Goal: Task Accomplishment & Management: Use online tool/utility

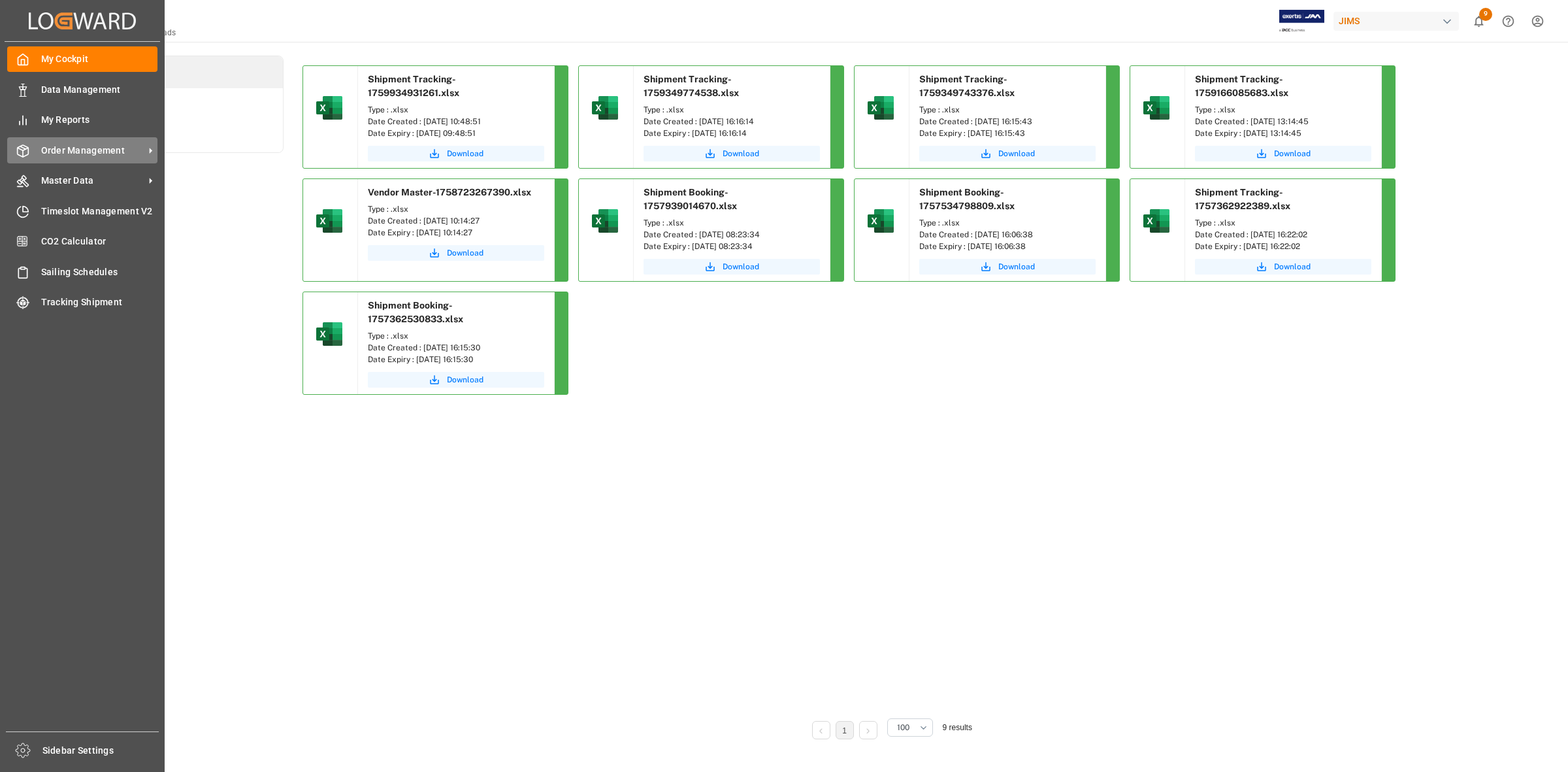
click at [87, 144] on span "Order Management" at bounding box center [93, 151] width 103 height 14
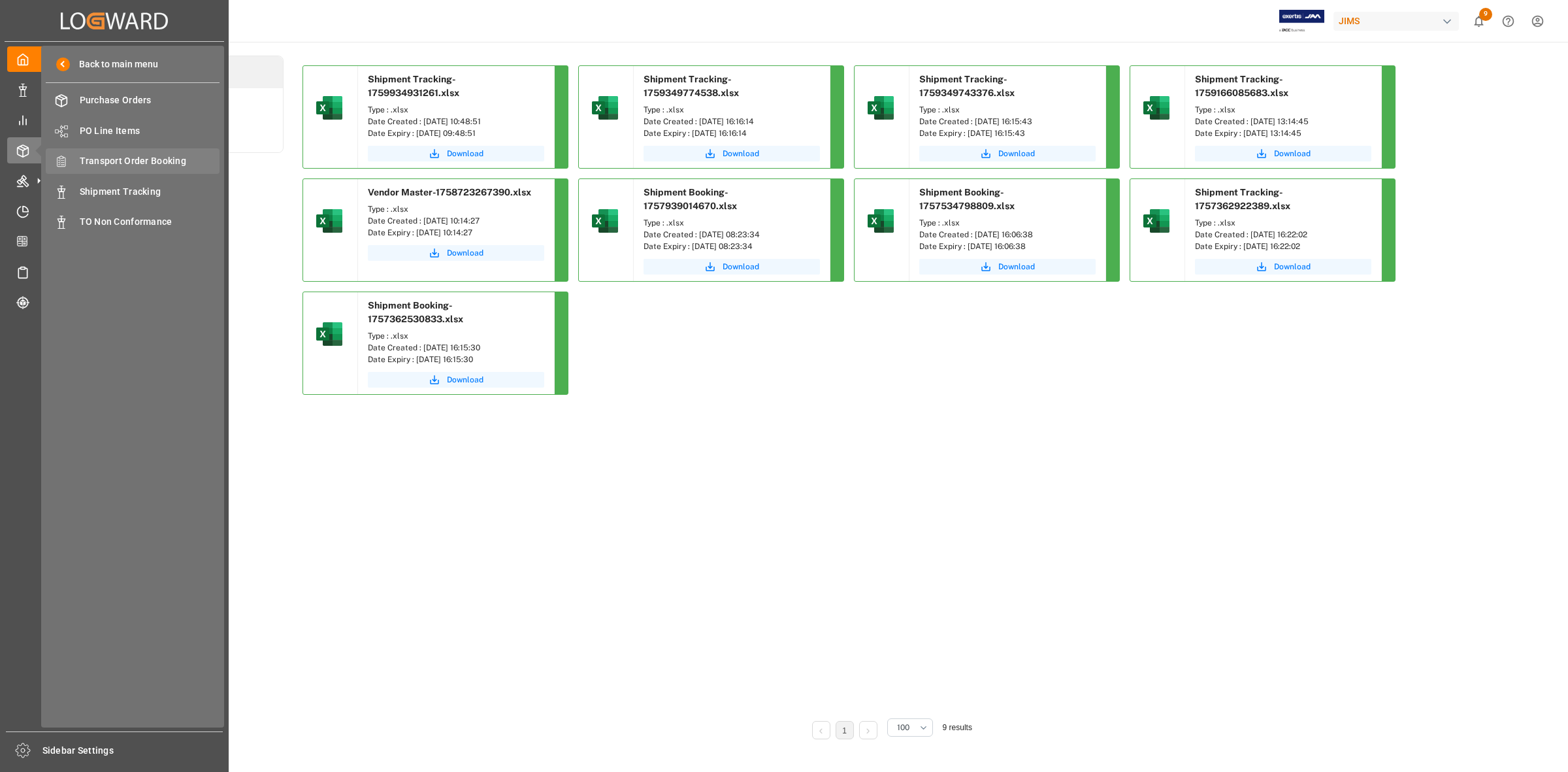
click at [135, 167] on span "Transport Order Booking" at bounding box center [150, 161] width 140 height 14
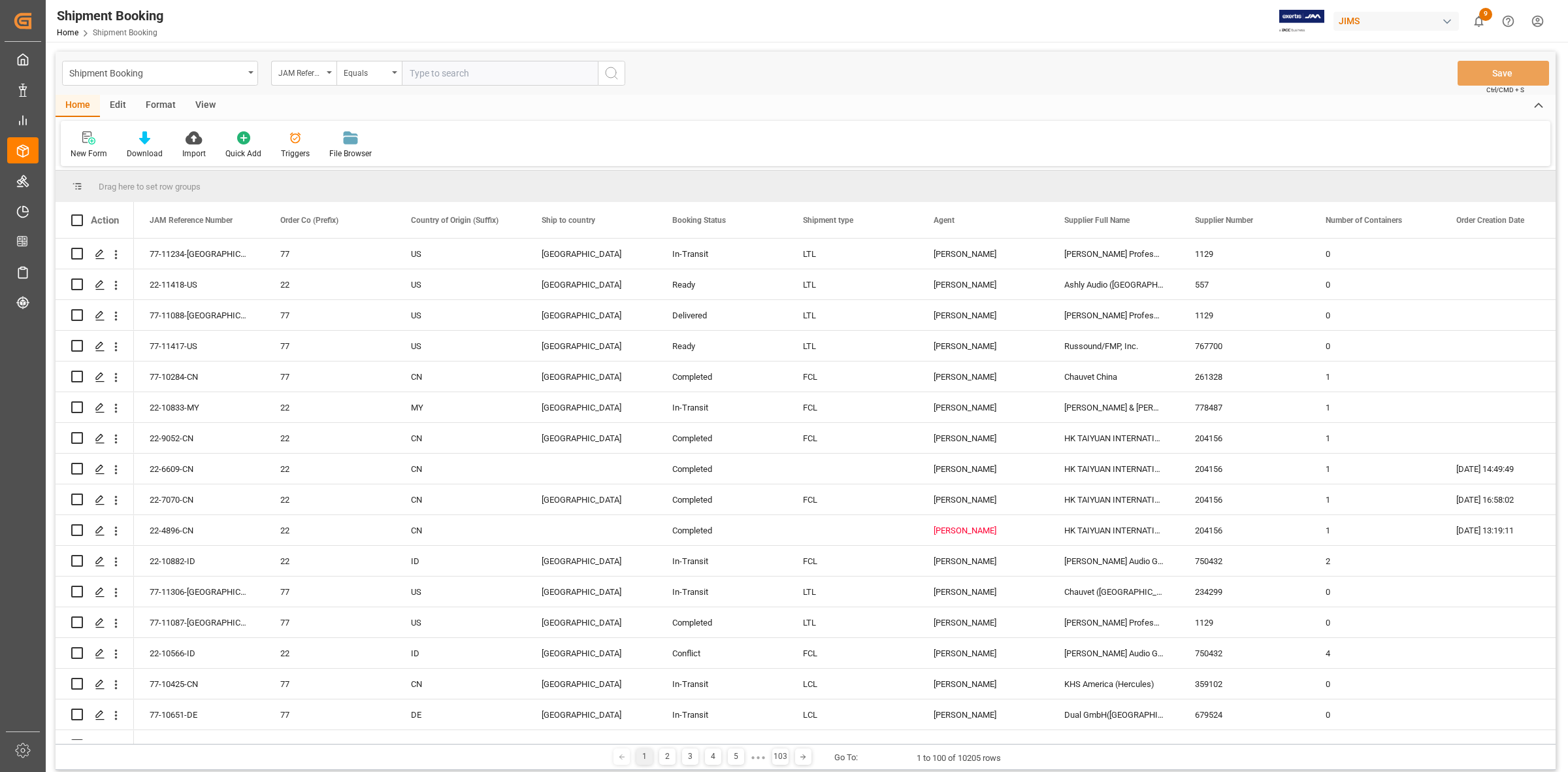
click at [531, 73] on input "text" at bounding box center [500, 73] width 196 height 25
type input "77-11397-US"
click at [611, 73] on icon "search button" at bounding box center [612, 73] width 16 height 16
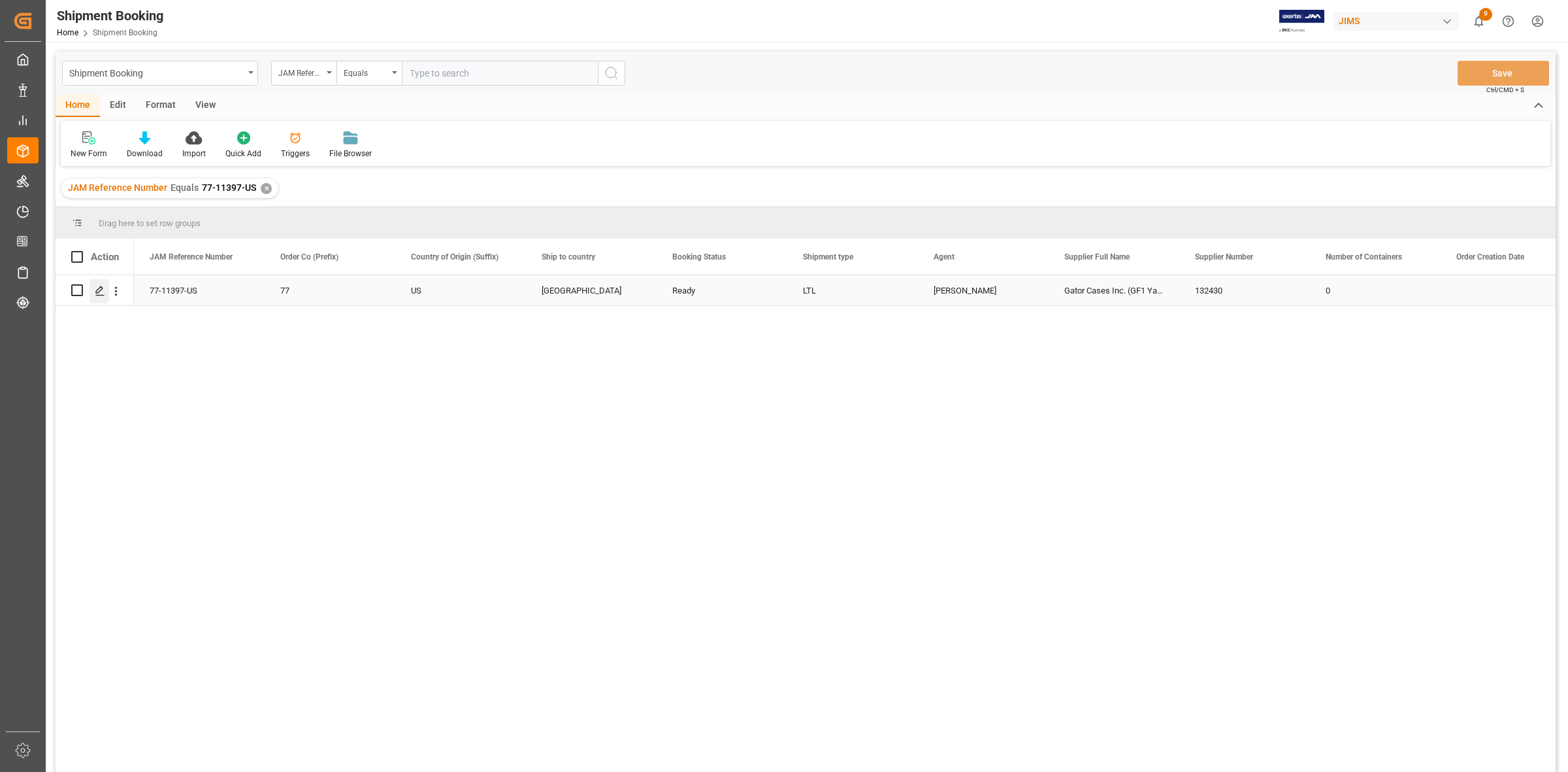
click at [97, 293] on polygon "Press SPACE to select this row." at bounding box center [99, 290] width 7 height 7
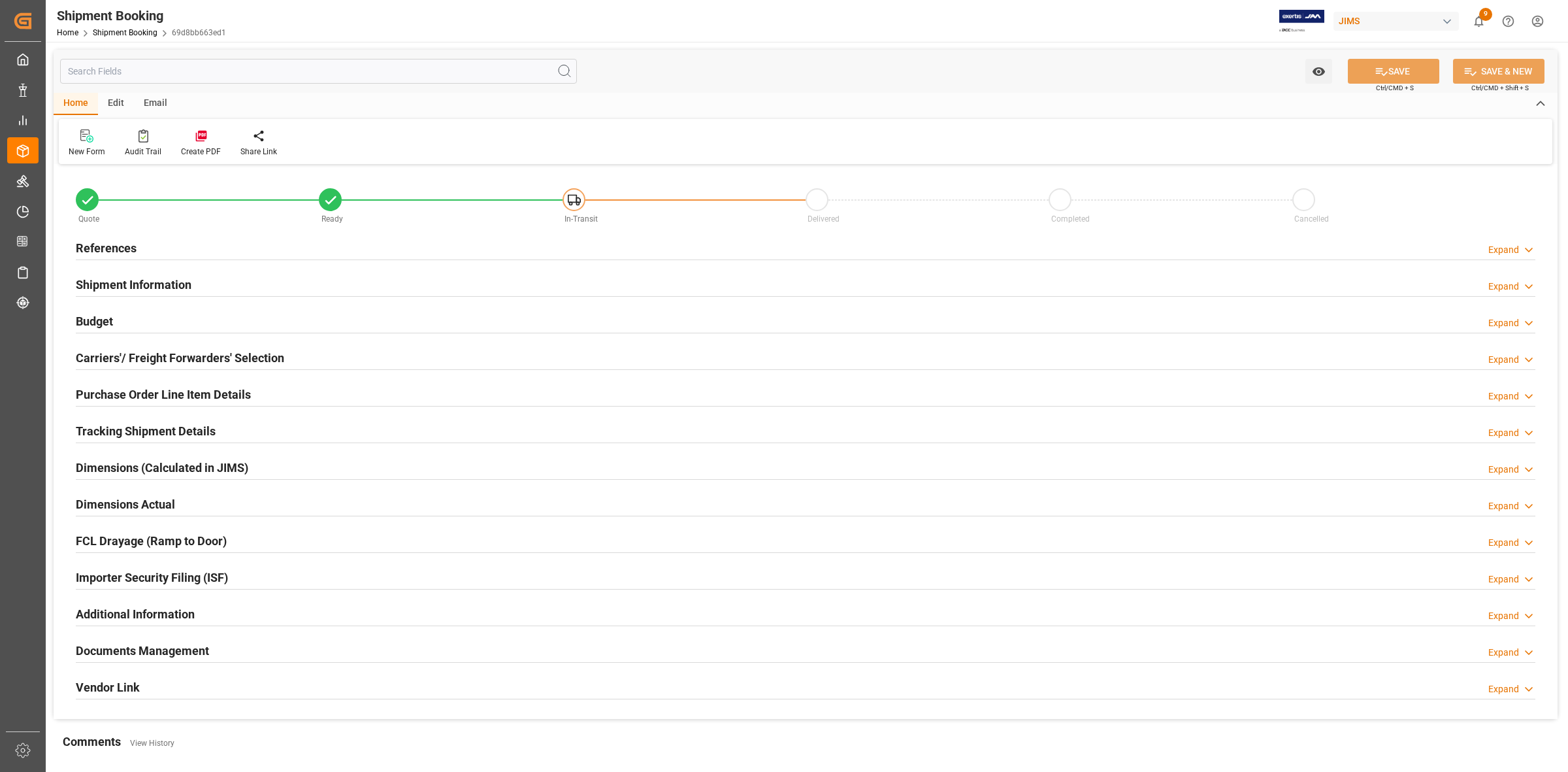
type input "0"
type input "7"
type input "[DATE]"
click at [177, 276] on h2 "Shipment Information" at bounding box center [133, 284] width 116 height 17
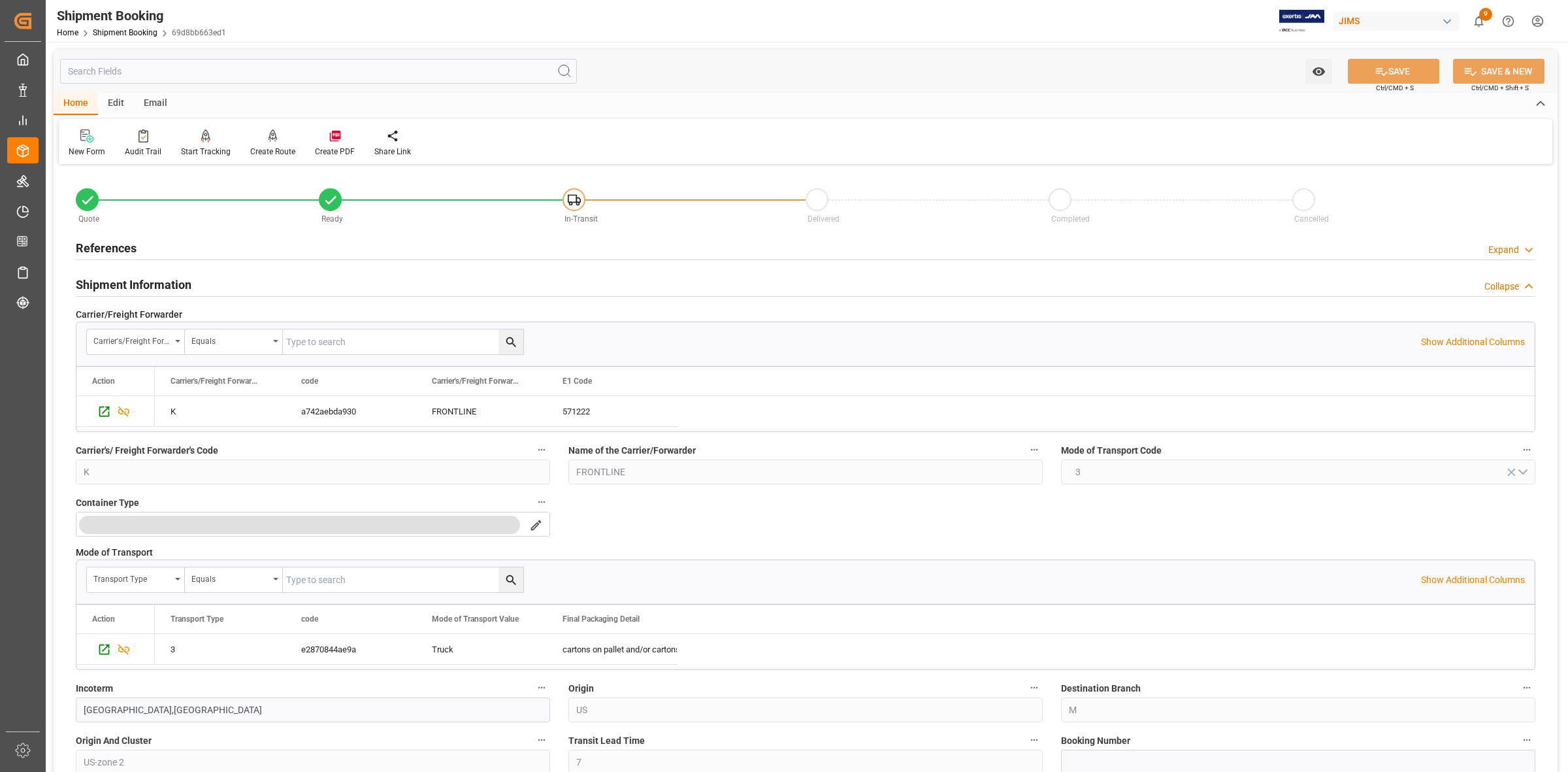
click at [108, 247] on h2 "References" at bounding box center [106, 248] width 61 height 17
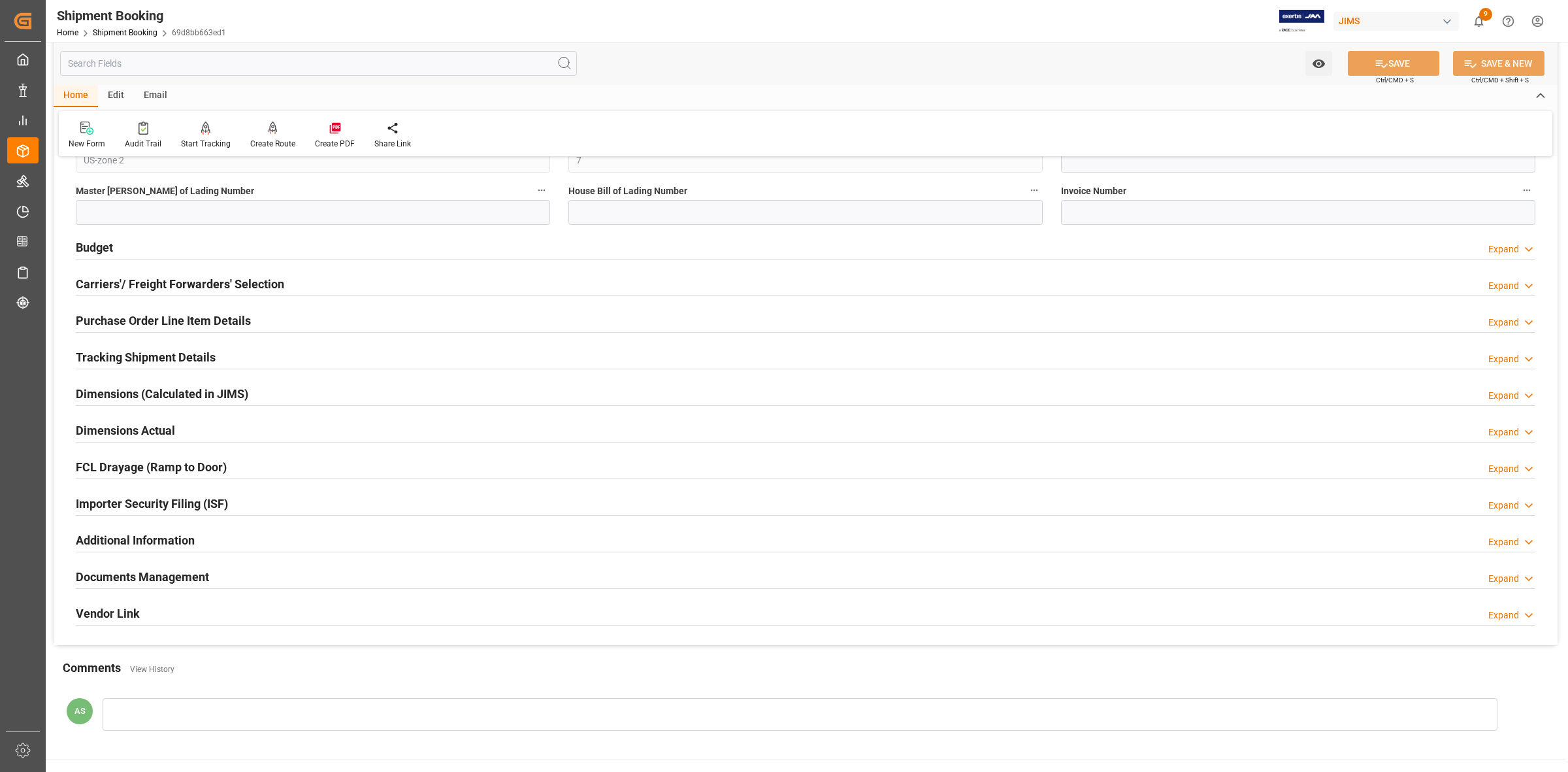
scroll to position [899, 0]
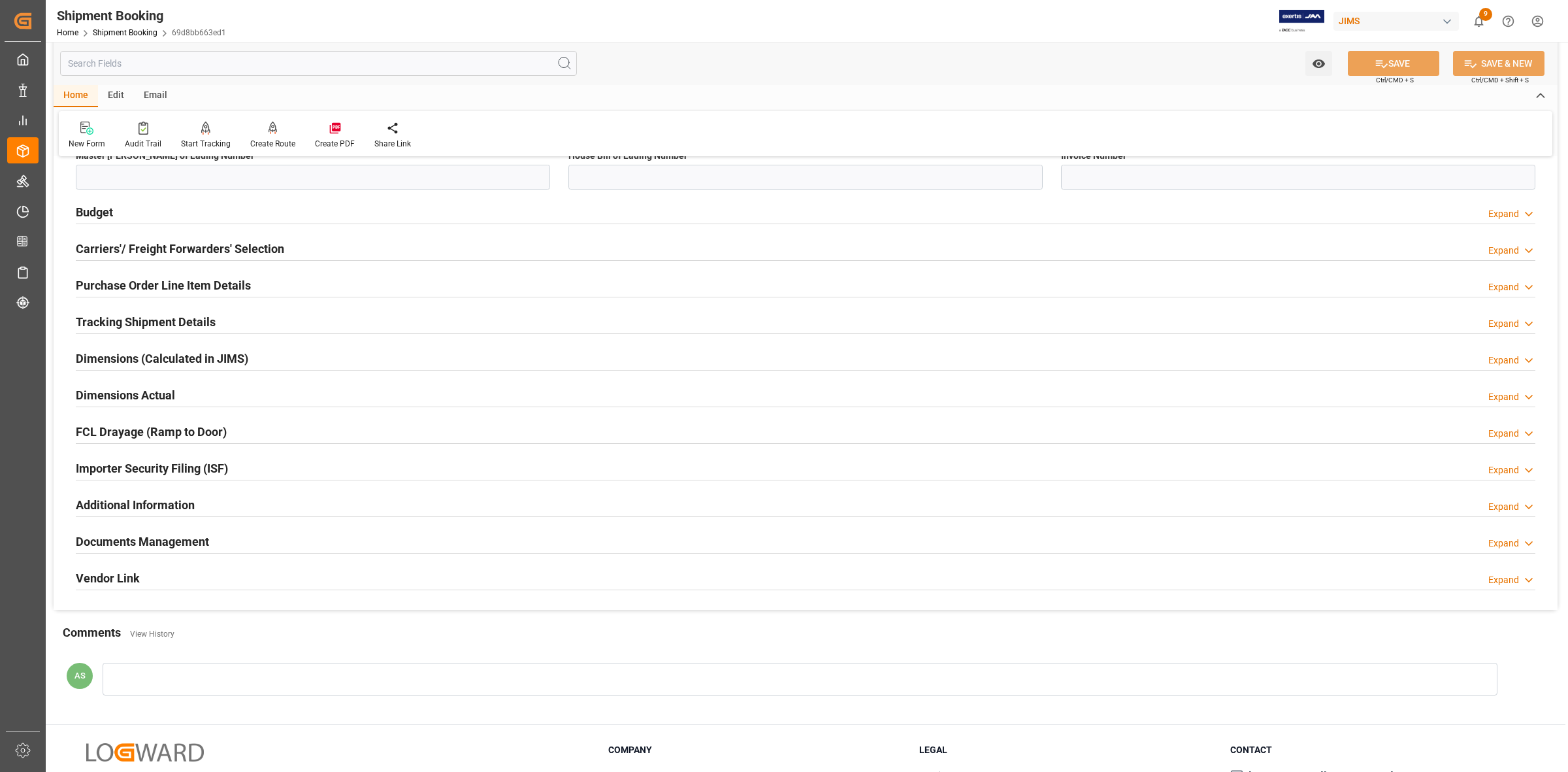
click at [165, 324] on h2 "Tracking Shipment Details" at bounding box center [145, 322] width 140 height 17
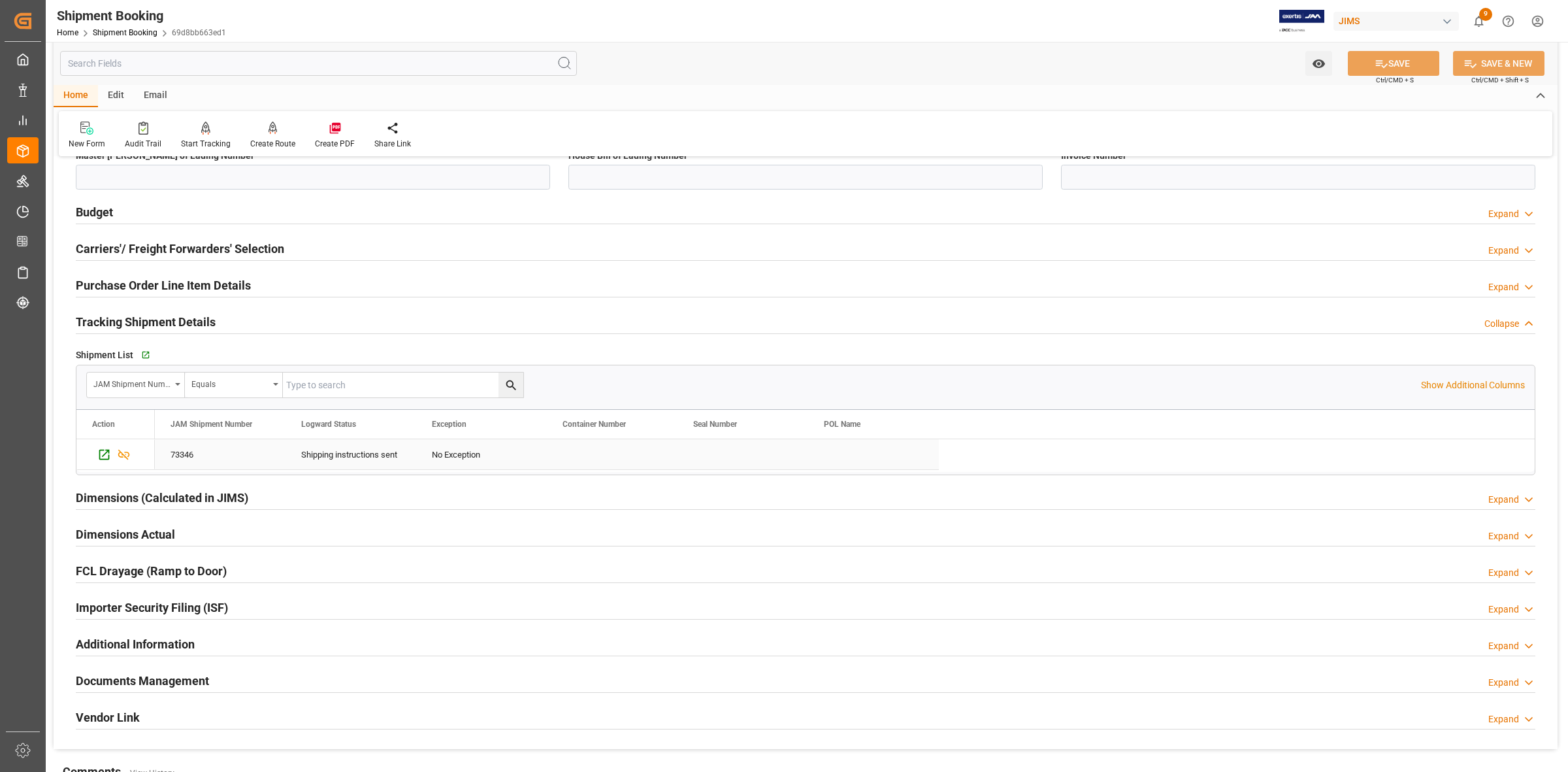
click at [180, 454] on div "73346" at bounding box center [220, 454] width 131 height 30
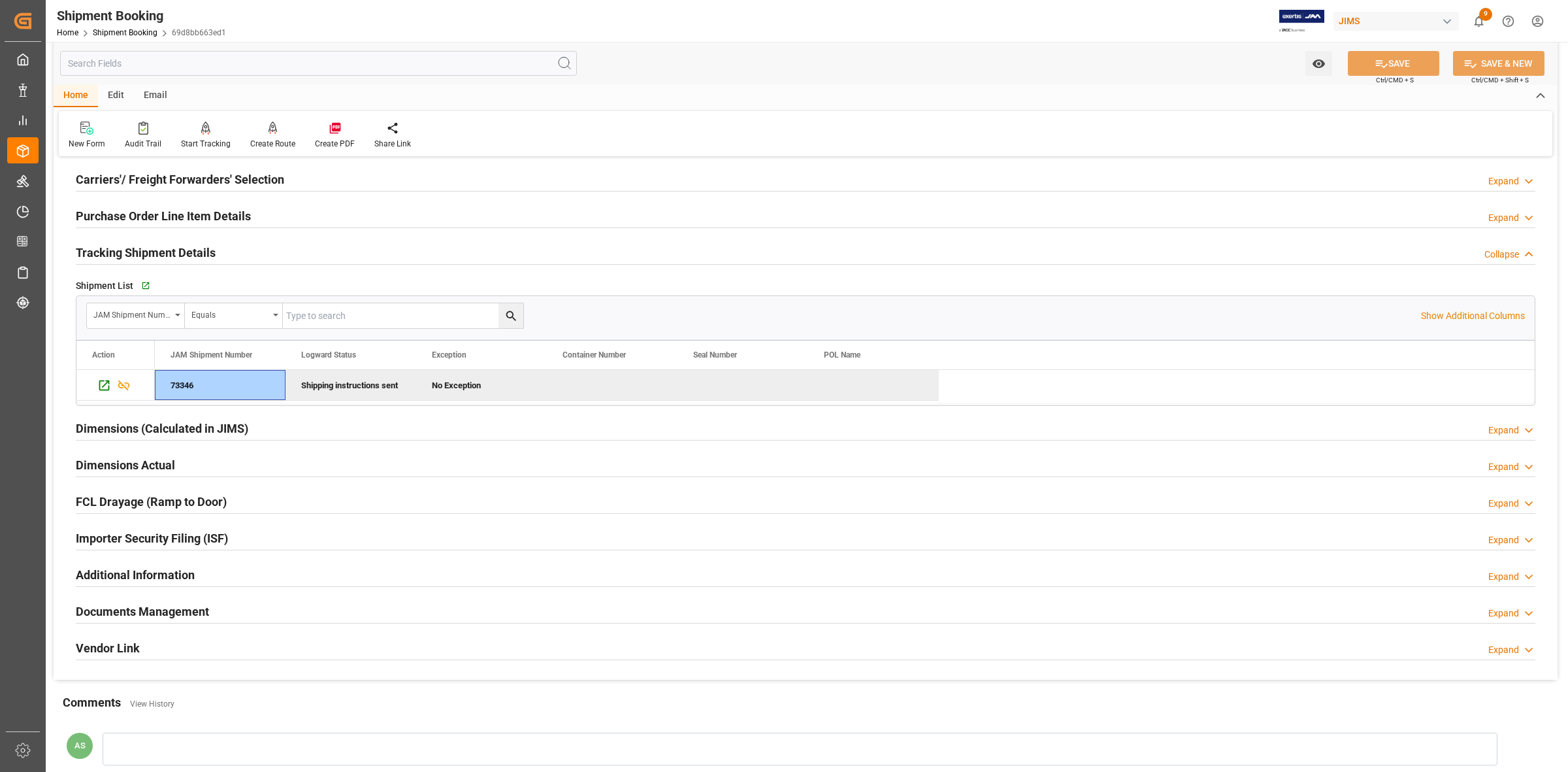
scroll to position [1142, 0]
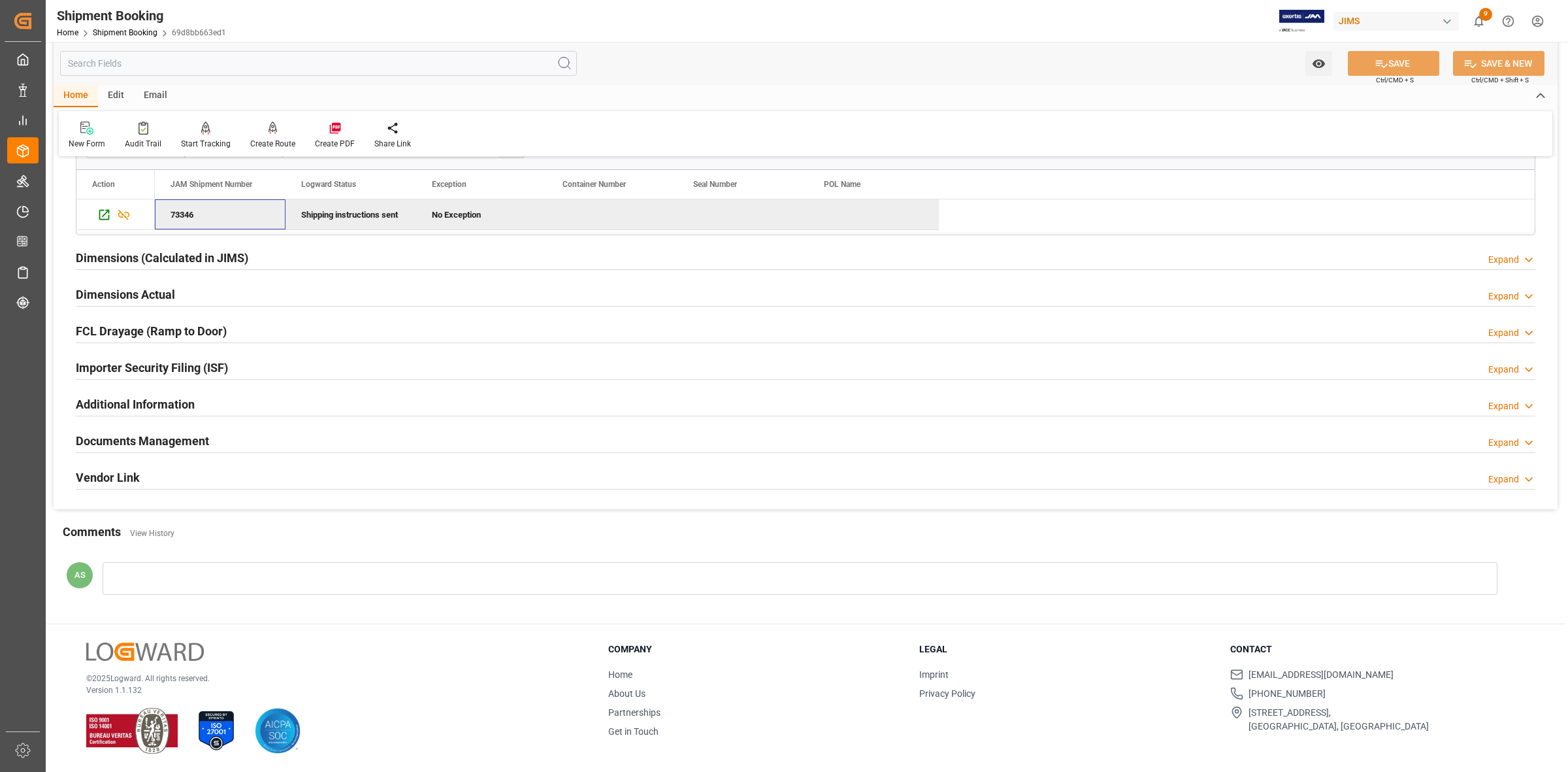
click at [427, 576] on div at bounding box center [800, 578] width 1395 height 33
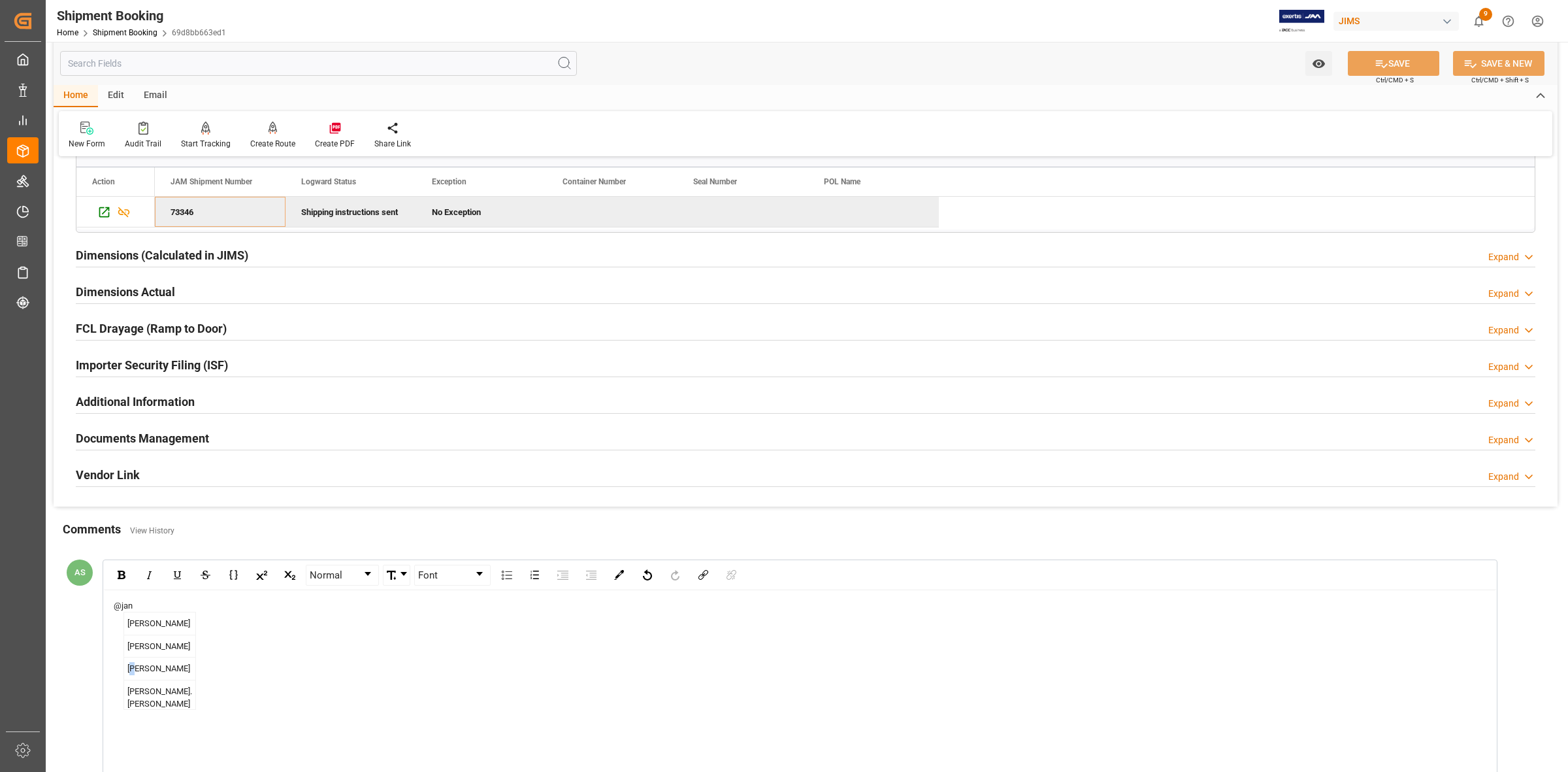
click at [135, 680] on span "[PERSON_NAME]" at bounding box center [160, 669] width 71 height 23
click at [221, 629] on span "[PERSON_NAME]" at bounding box center [245, 624] width 69 height 23
drag, startPoint x: 299, startPoint y: 610, endPoint x: 260, endPoint y: 611, distance: 39.0
click at [260, 611] on div "@JangGyu [PERSON_NAME] and @[PERSON_NAME]" at bounding box center [800, 606] width 1373 height 13
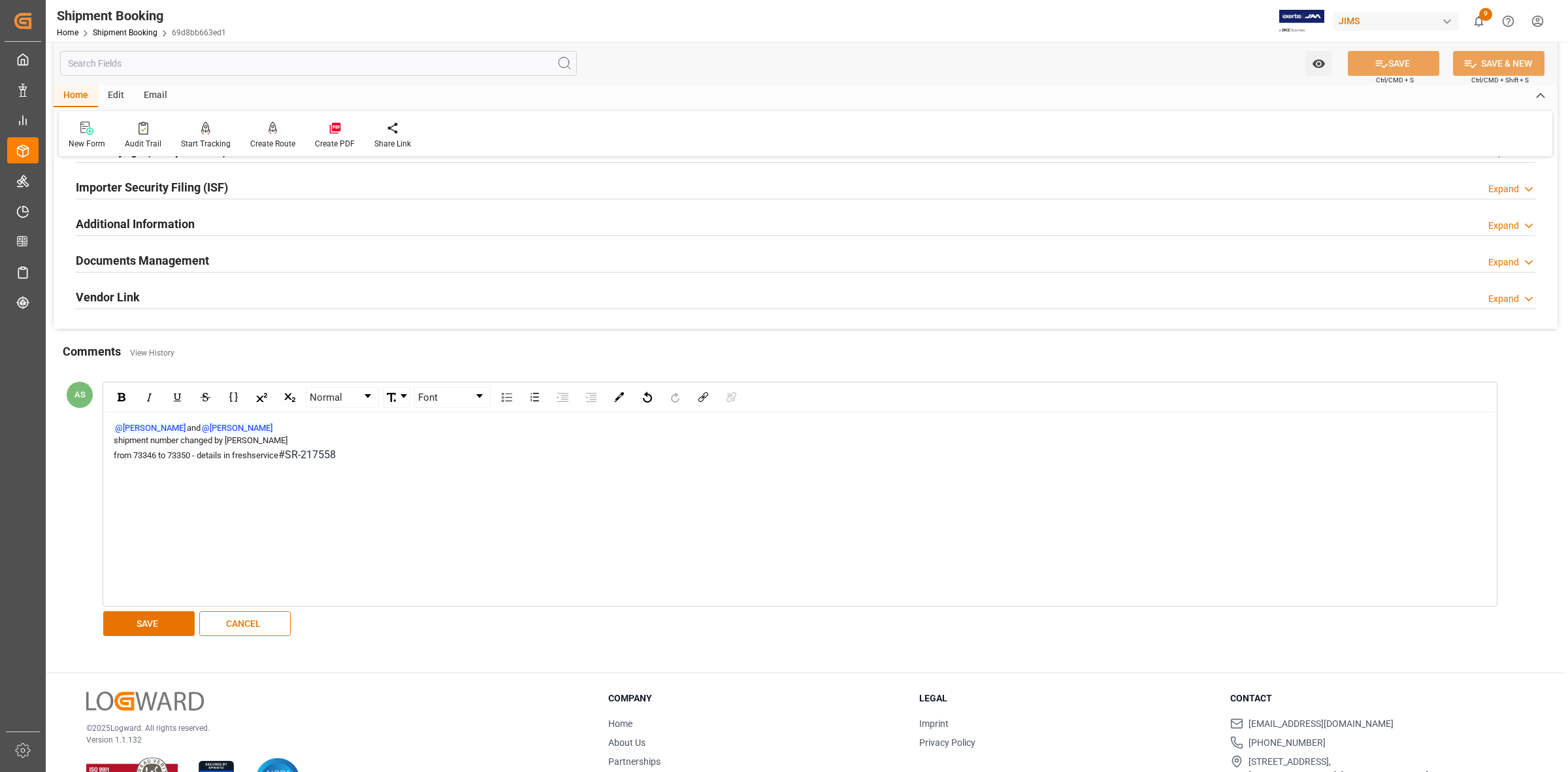
scroll to position [1372, 0]
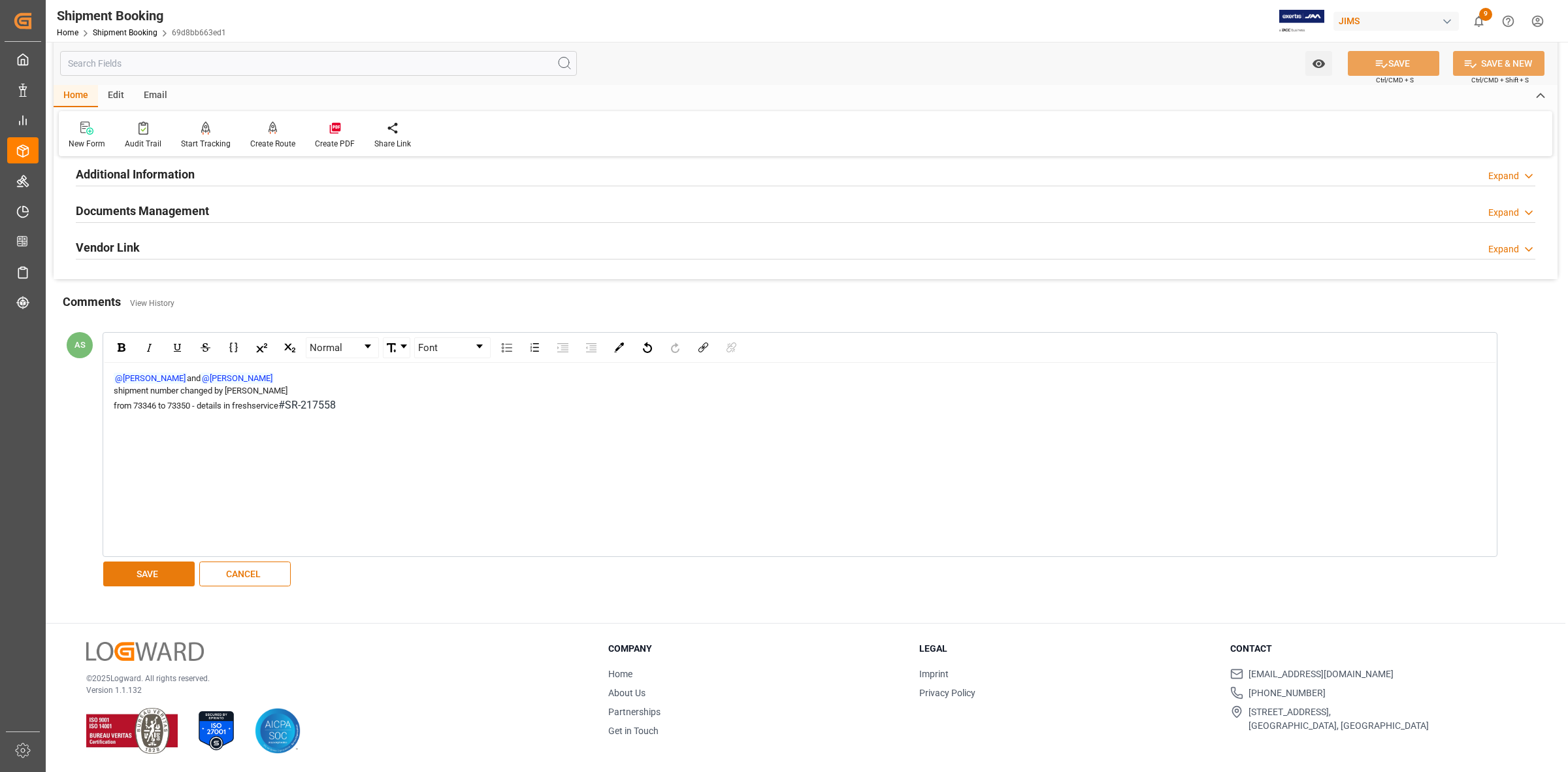
click at [126, 570] on button "SAVE" at bounding box center [149, 574] width 92 height 25
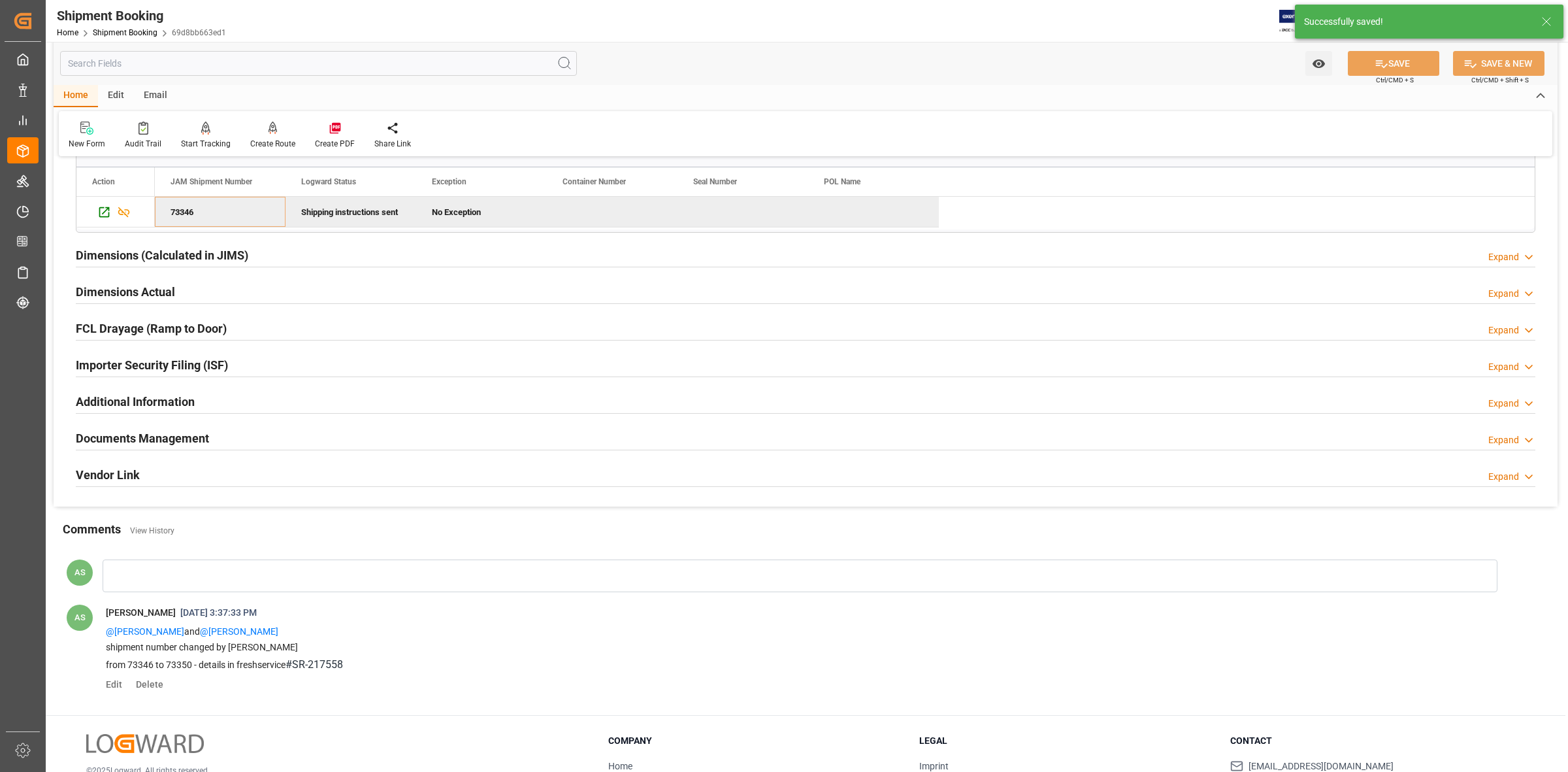
scroll to position [1236, 0]
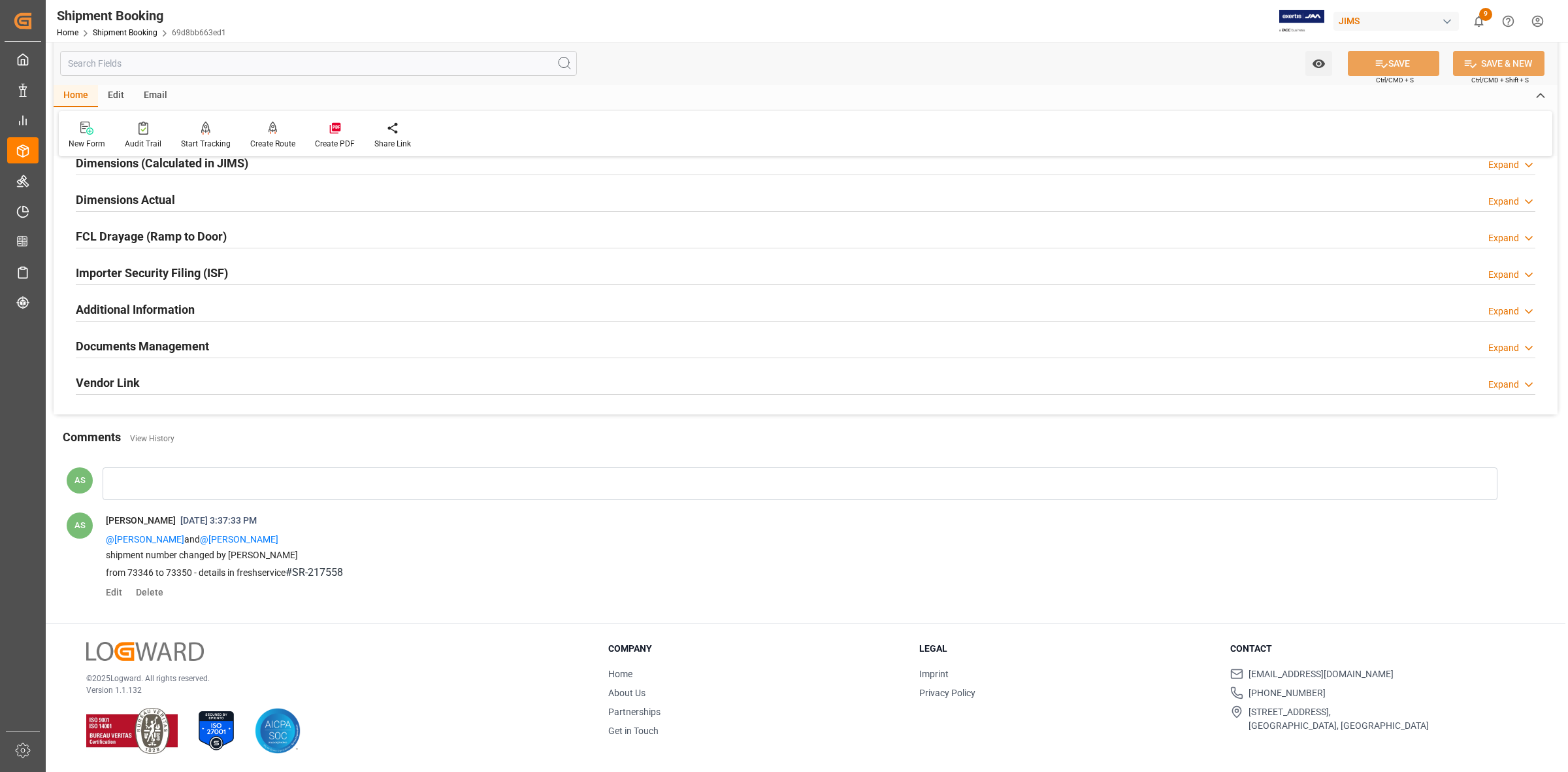
click at [147, 338] on h2 "Documents Management" at bounding box center [142, 346] width 133 height 17
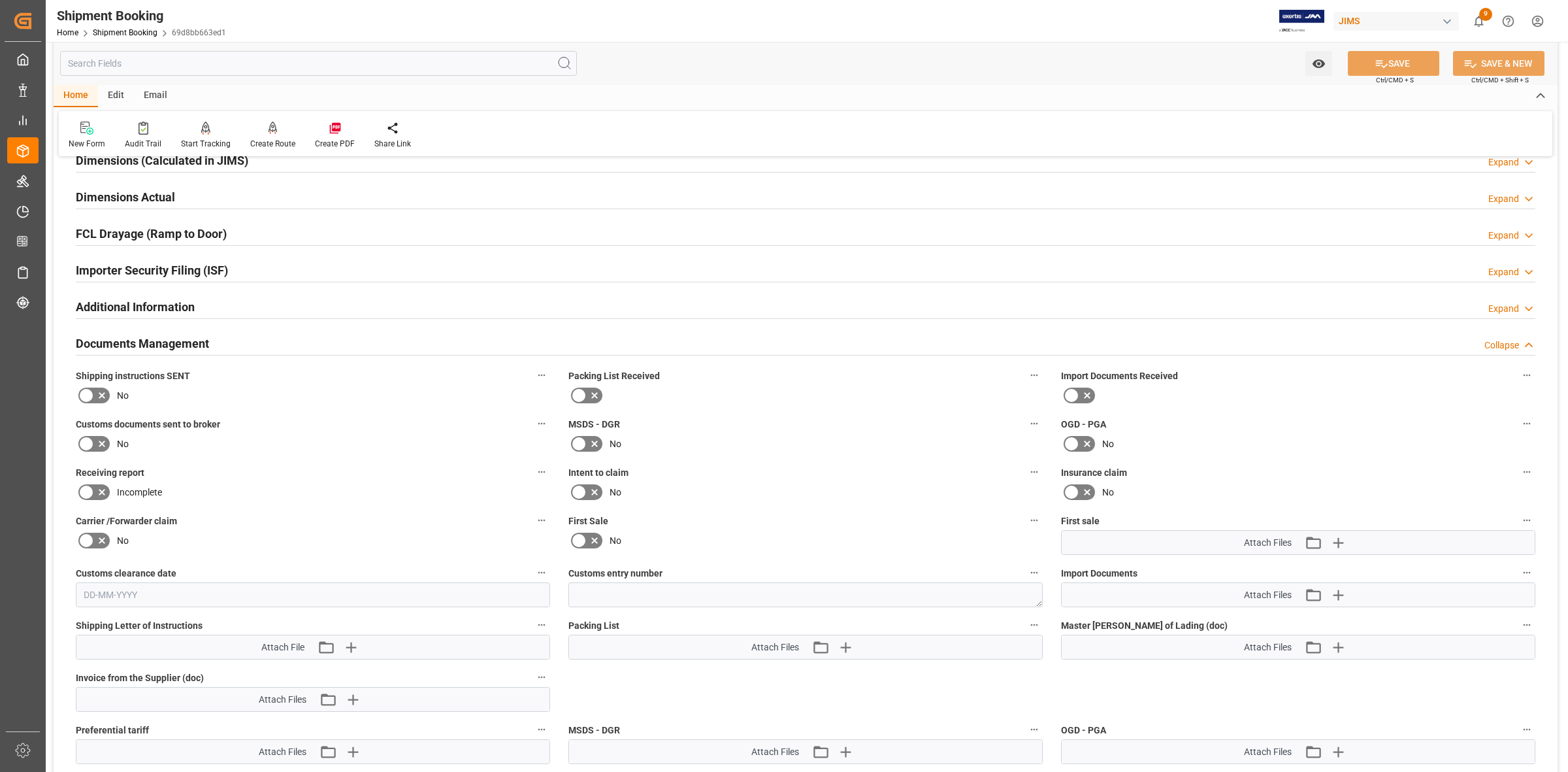
scroll to position [1372, 0]
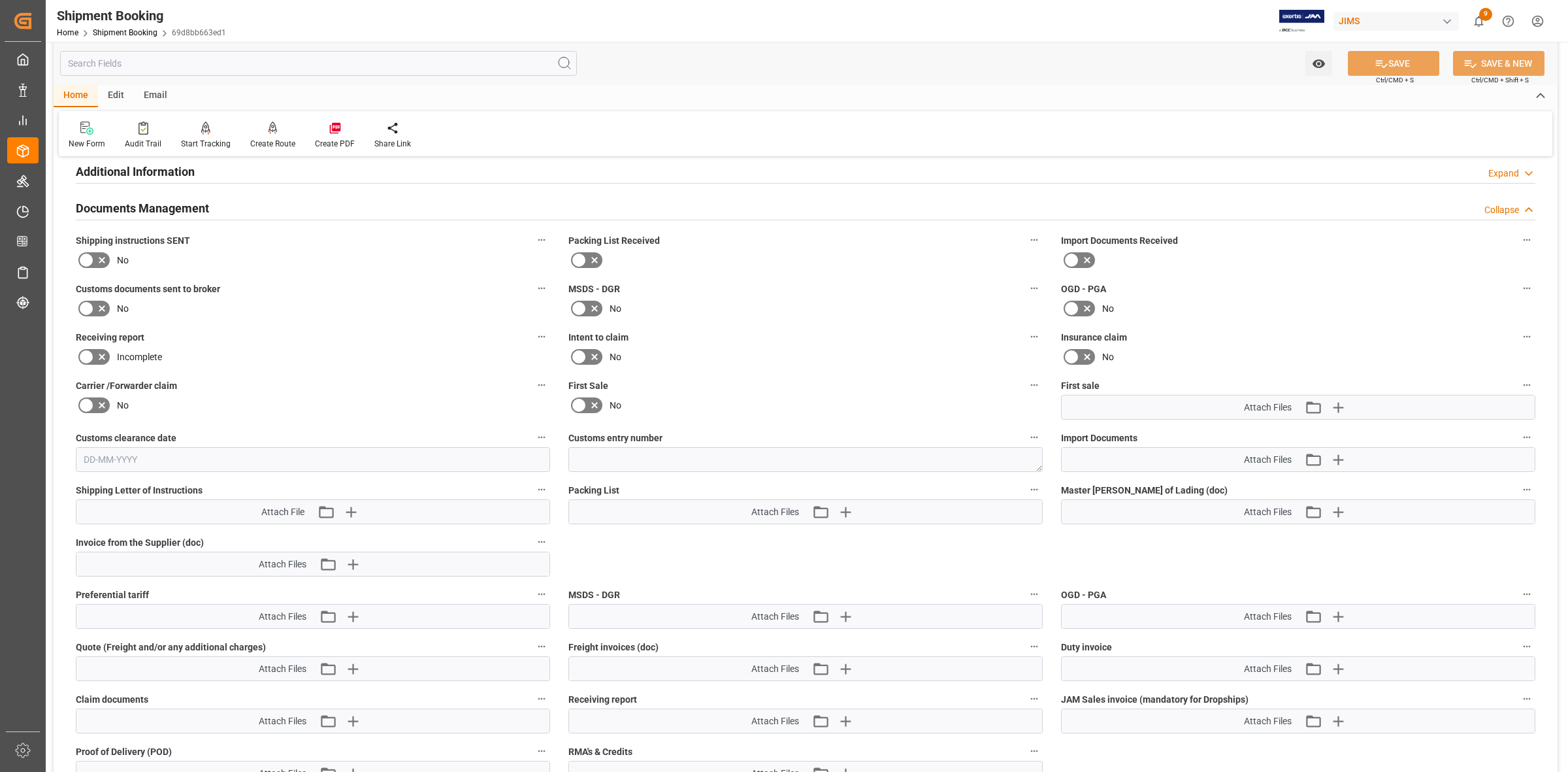
click at [123, 217] on h2 "Documents Management" at bounding box center [142, 208] width 133 height 17
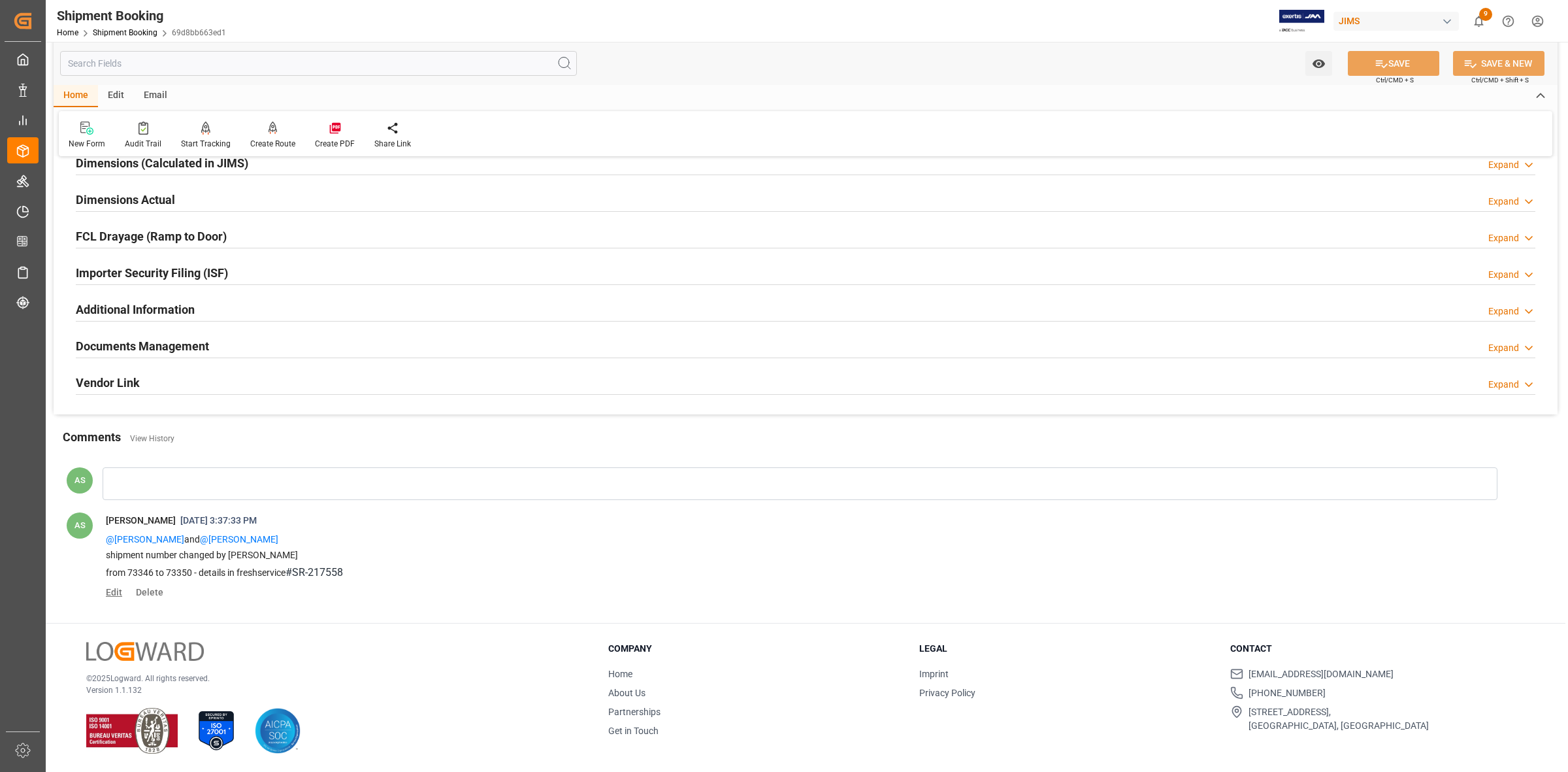
click at [118, 595] on span "Edit" at bounding box center [119, 592] width 25 height 10
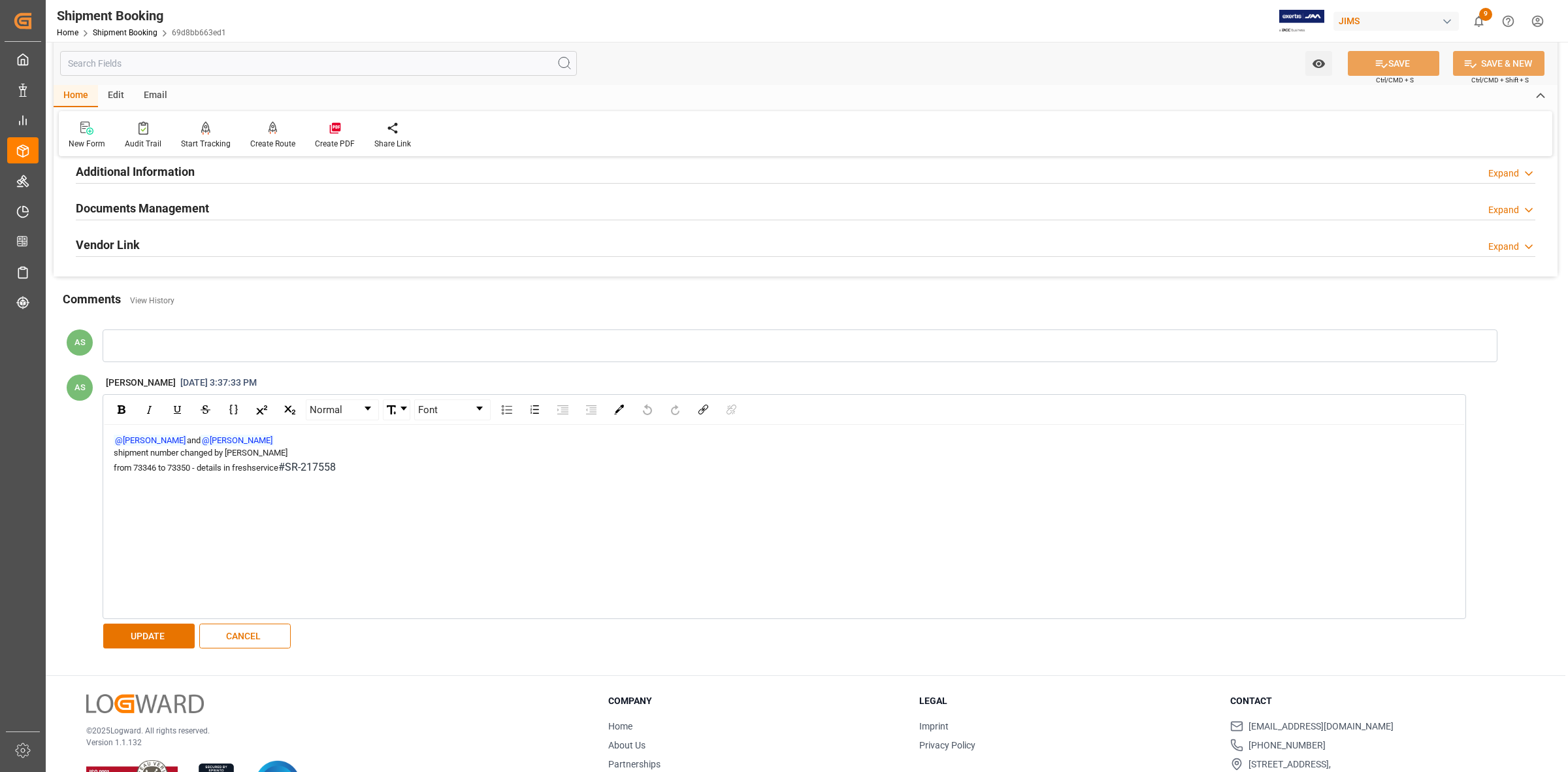
click at [562, 474] on div "from 73346 to 73350 - details in freshservice #SR-217558" at bounding box center [784, 468] width 1342 height 16
click at [158, 640] on button "UPDATE" at bounding box center [149, 636] width 92 height 25
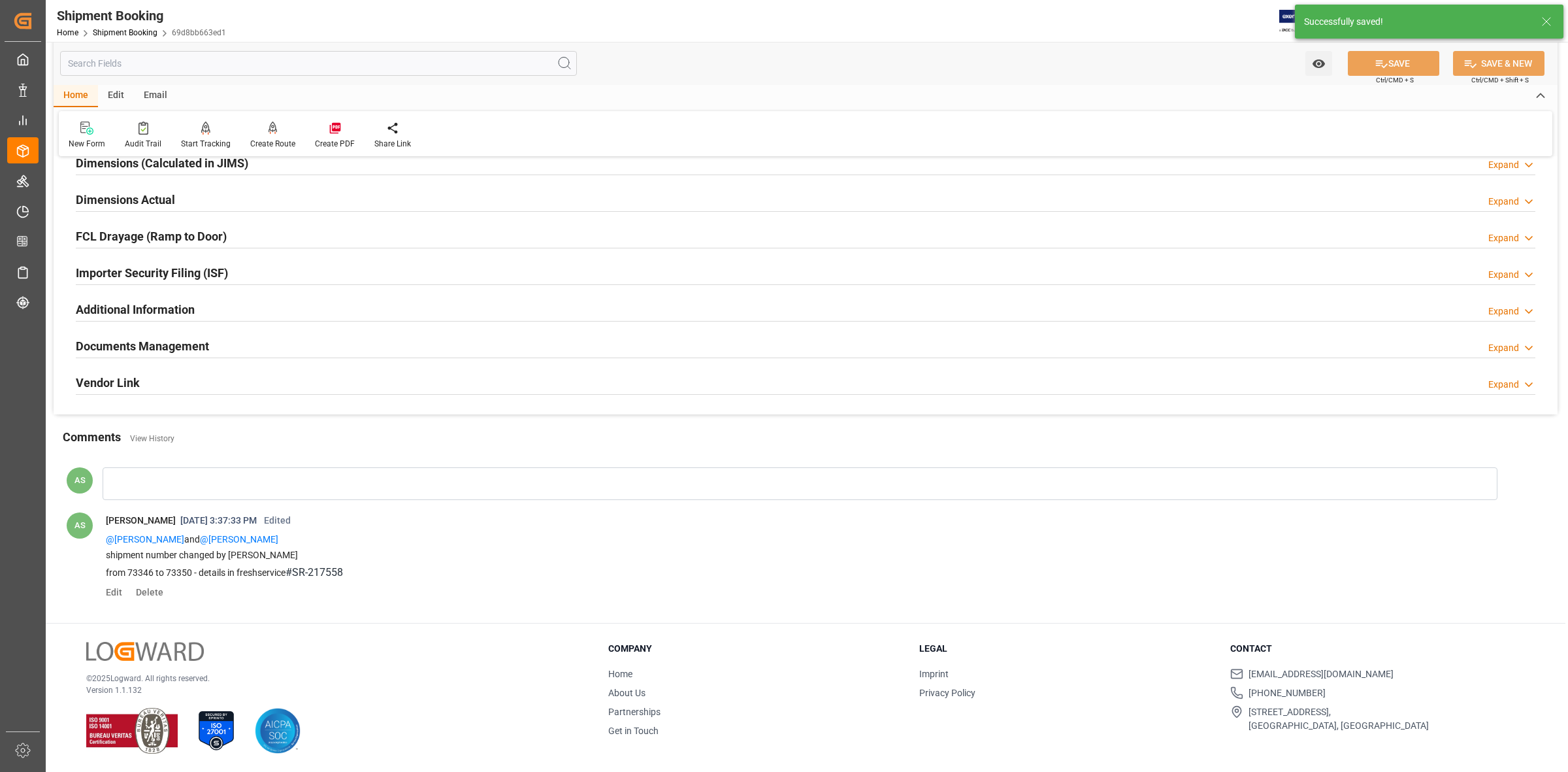
scroll to position [1236, 0]
click at [217, 479] on div at bounding box center [800, 483] width 1395 height 33
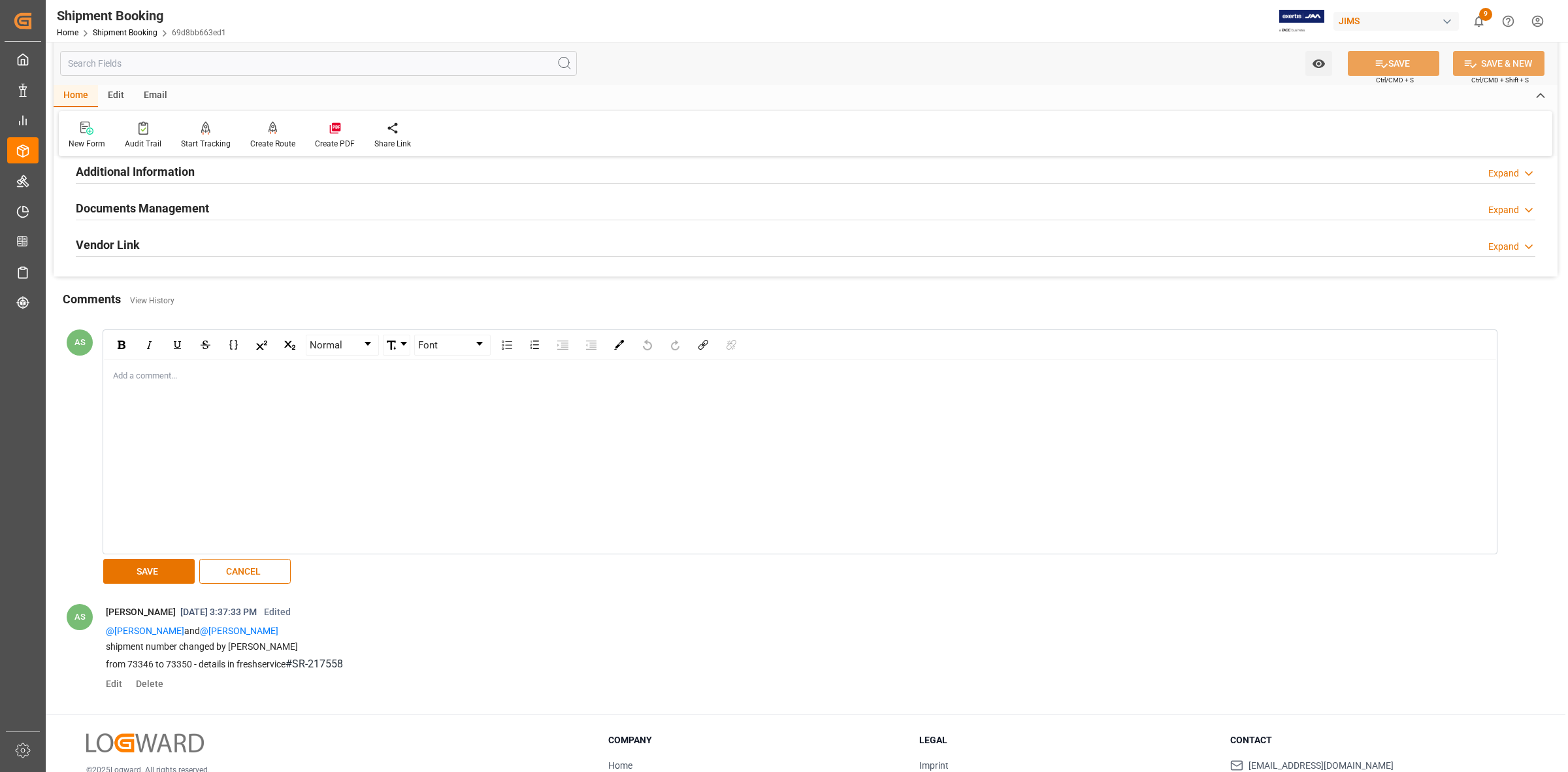
click at [756, 488] on div "Add a comment..." at bounding box center [800, 456] width 1393 height 193
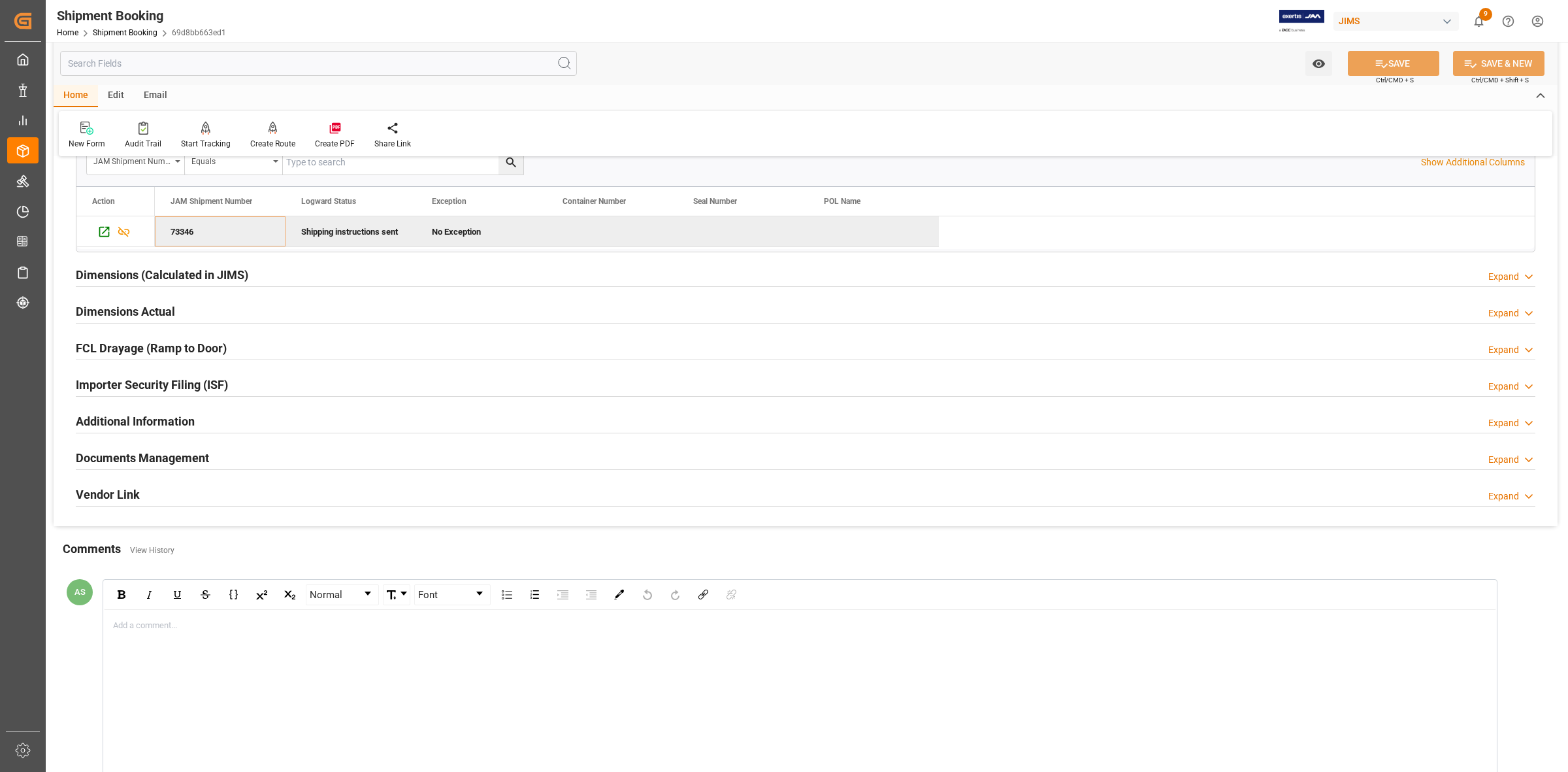
scroll to position [1290, 0]
